Goal: Transaction & Acquisition: Purchase product/service

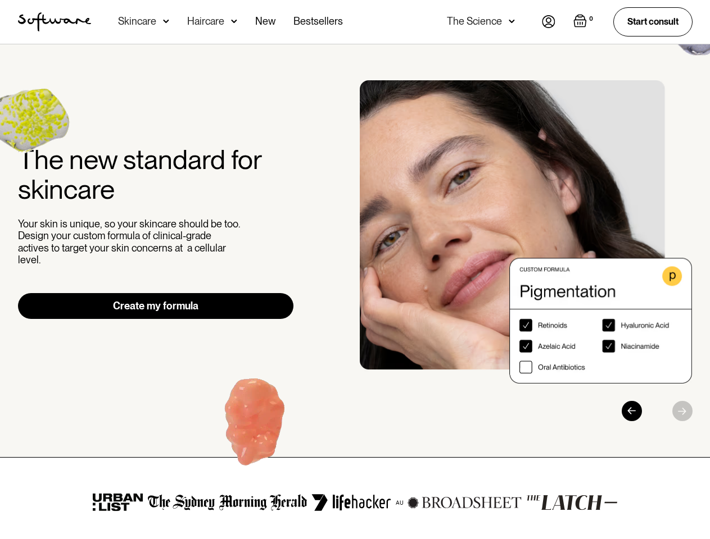
click at [355, 270] on div "The new standard for skincare Your skin is unique, so your skincare should be t…" at bounding box center [354, 250] width 701 height 341
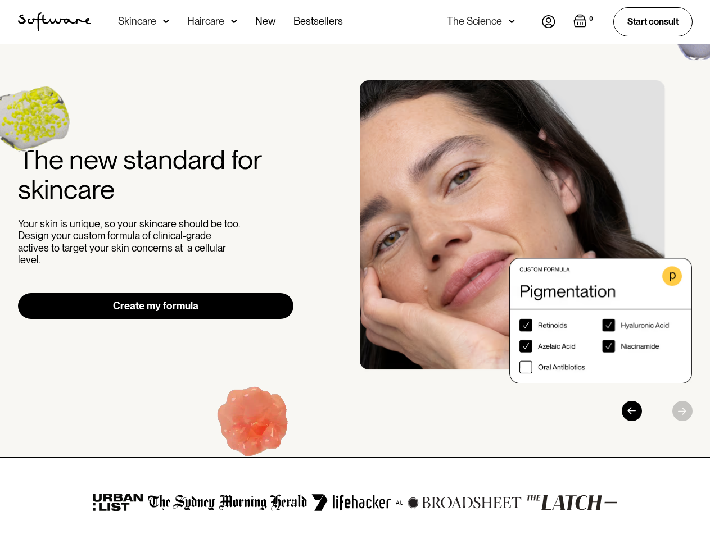
click at [143, 22] on div "Skincare" at bounding box center [137, 21] width 38 height 11
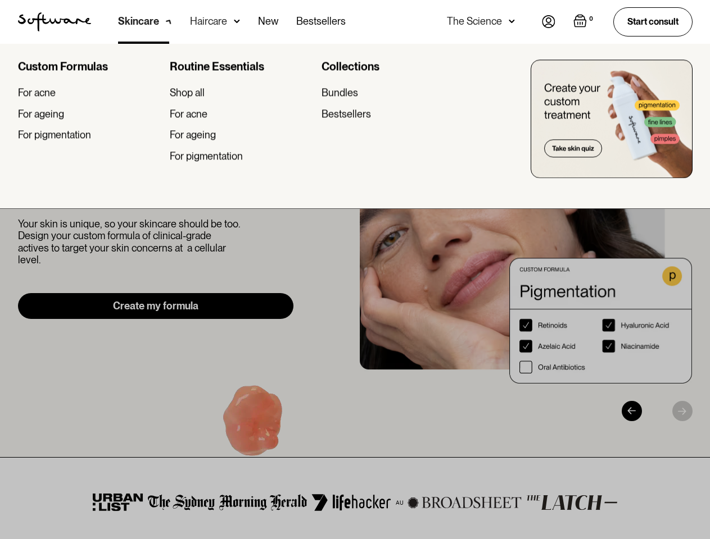
click at [159, 22] on div "Haircare" at bounding box center [138, 21] width 41 height 11
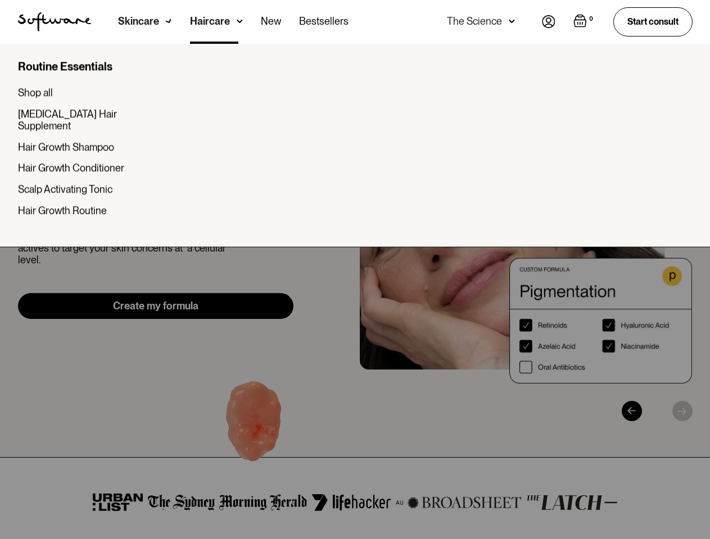
click at [480, 22] on div "The Science" at bounding box center [474, 21] width 55 height 11
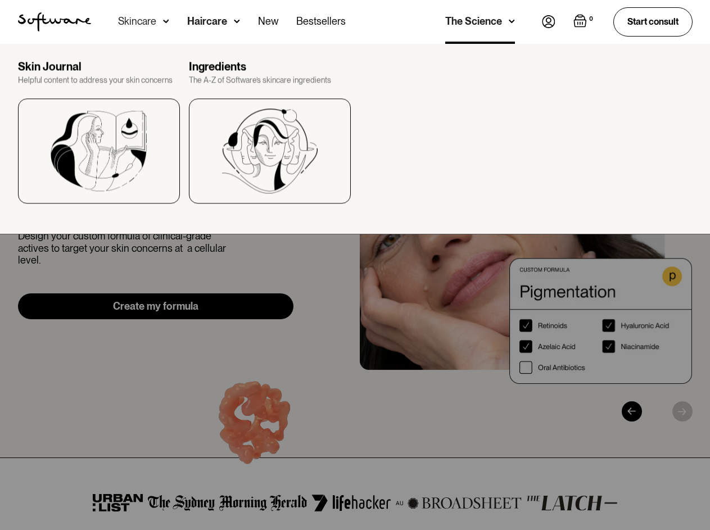
click at [583, 22] on img "Open empty cart" at bounding box center [579, 20] width 13 height 13
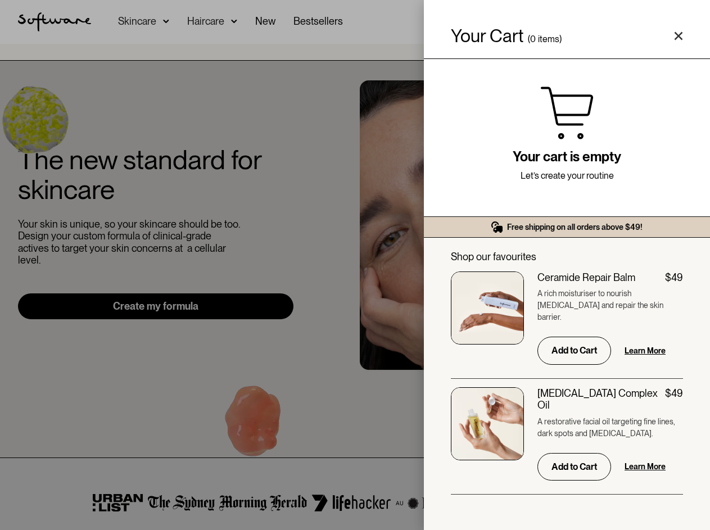
click at [526, 216] on div "Your cart is empty Let’s create your routine" at bounding box center [567, 137] width 286 height 157
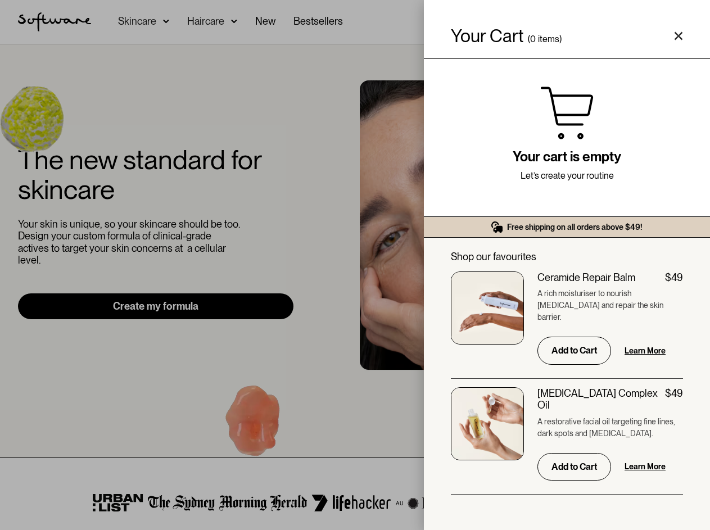
click at [644, 411] on div "[MEDICAL_DATA] Complex Oil $49" at bounding box center [610, 399] width 146 height 24
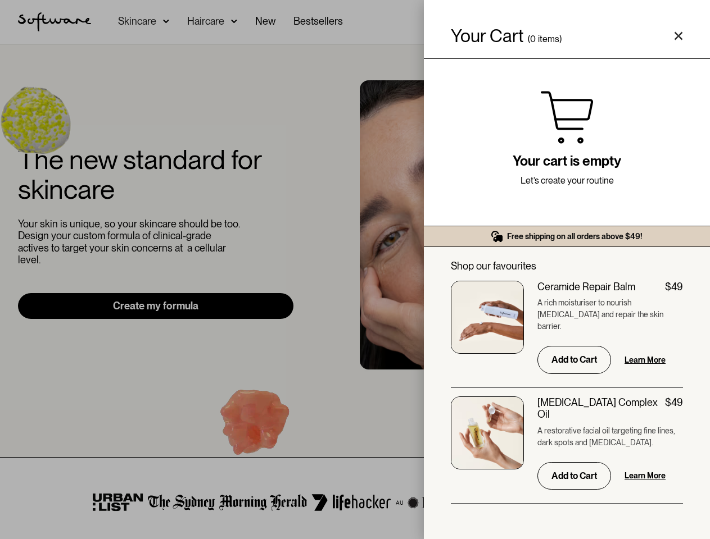
click at [682, 409] on div "$49" at bounding box center [674, 403] width 18 height 12
